Goal: Navigation & Orientation: Find specific page/section

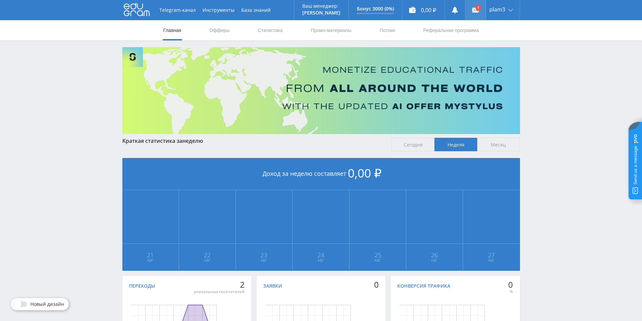
click at [472, 11] on icon at bounding box center [475, 10] width 7 height 7
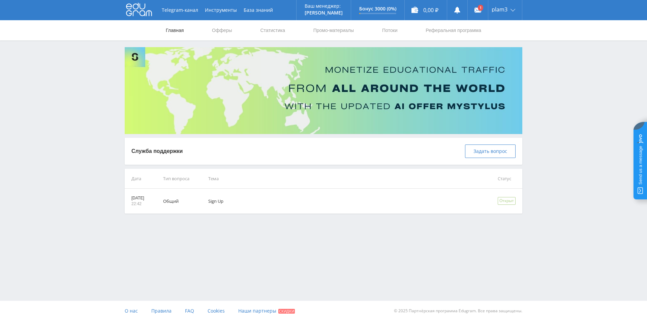
click at [171, 31] on link "Главная" at bounding box center [174, 30] width 19 height 20
